Goal: Entertainment & Leisure: Consume media (video, audio)

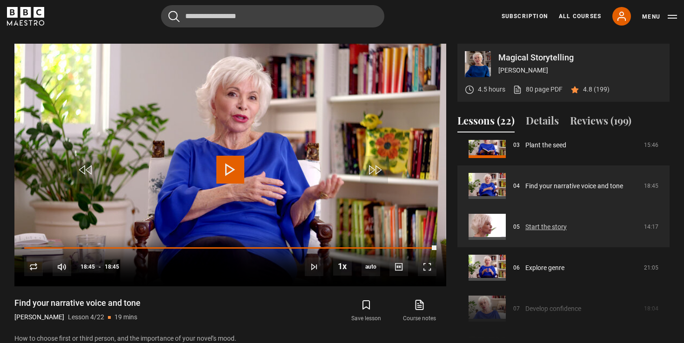
scroll to position [133, 0]
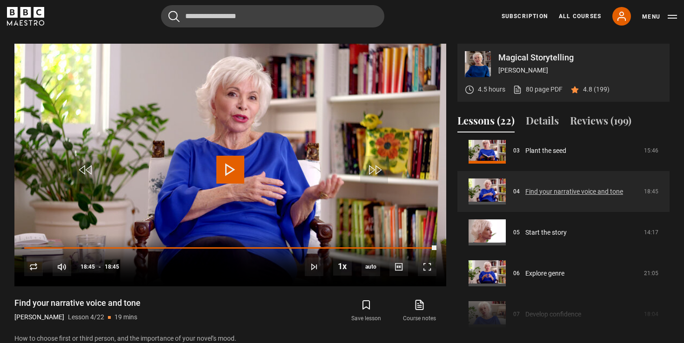
click at [539, 192] on link "Find your narrative voice and tone" at bounding box center [574, 192] width 98 height 10
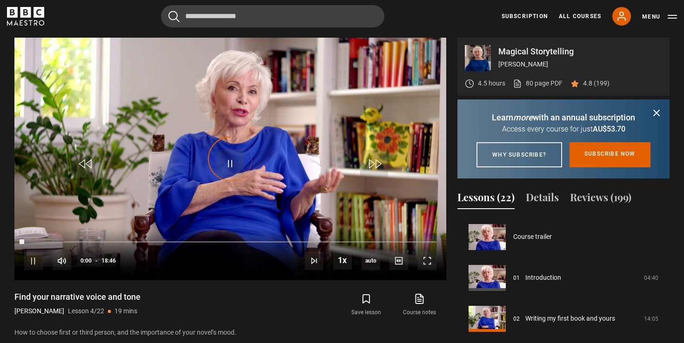
scroll to position [123, 0]
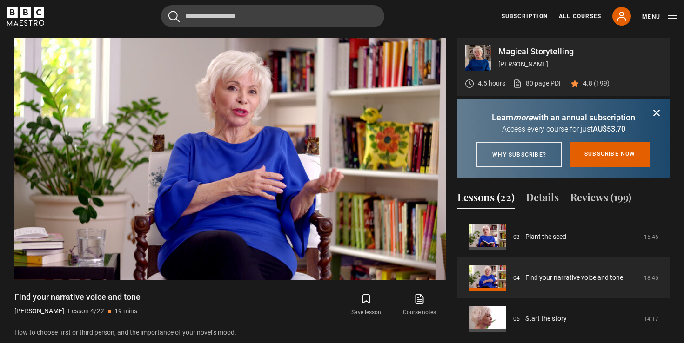
click at [658, 112] on icon "submit" at bounding box center [657, 113] width 6 height 6
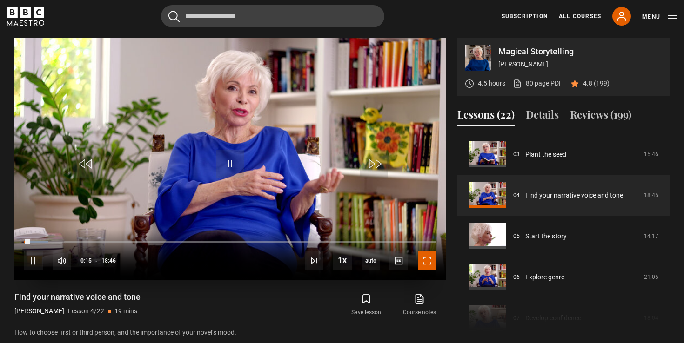
click at [430, 255] on span "Video Player" at bounding box center [427, 261] width 19 height 19
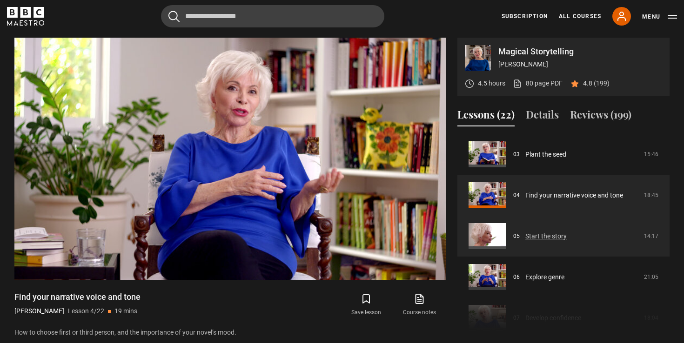
click at [528, 235] on link "Start the story" at bounding box center [545, 237] width 41 height 10
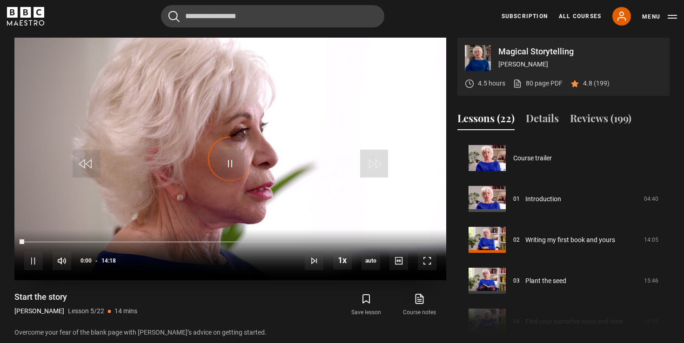
scroll to position [164, 0]
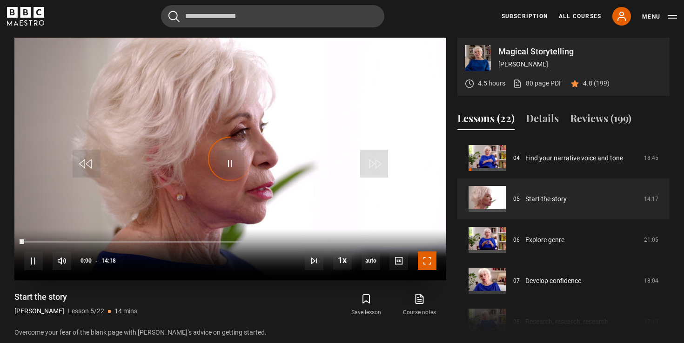
click at [431, 263] on span "Video Player" at bounding box center [427, 261] width 19 height 19
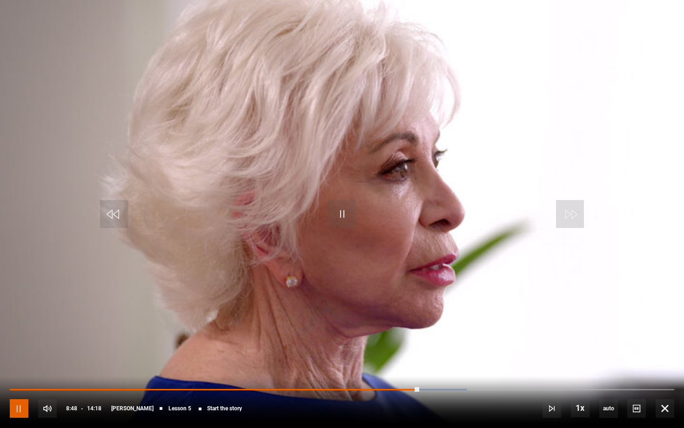
click at [26, 343] on span "Video Player" at bounding box center [19, 408] width 19 height 19
click at [334, 218] on span "Video Player" at bounding box center [342, 214] width 28 height 28
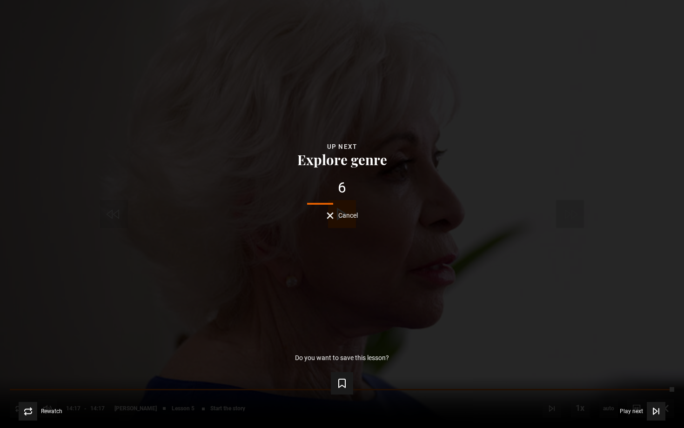
click at [332, 215] on button "Cancel" at bounding box center [342, 215] width 31 height 7
